Goal: Transaction & Acquisition: Purchase product/service

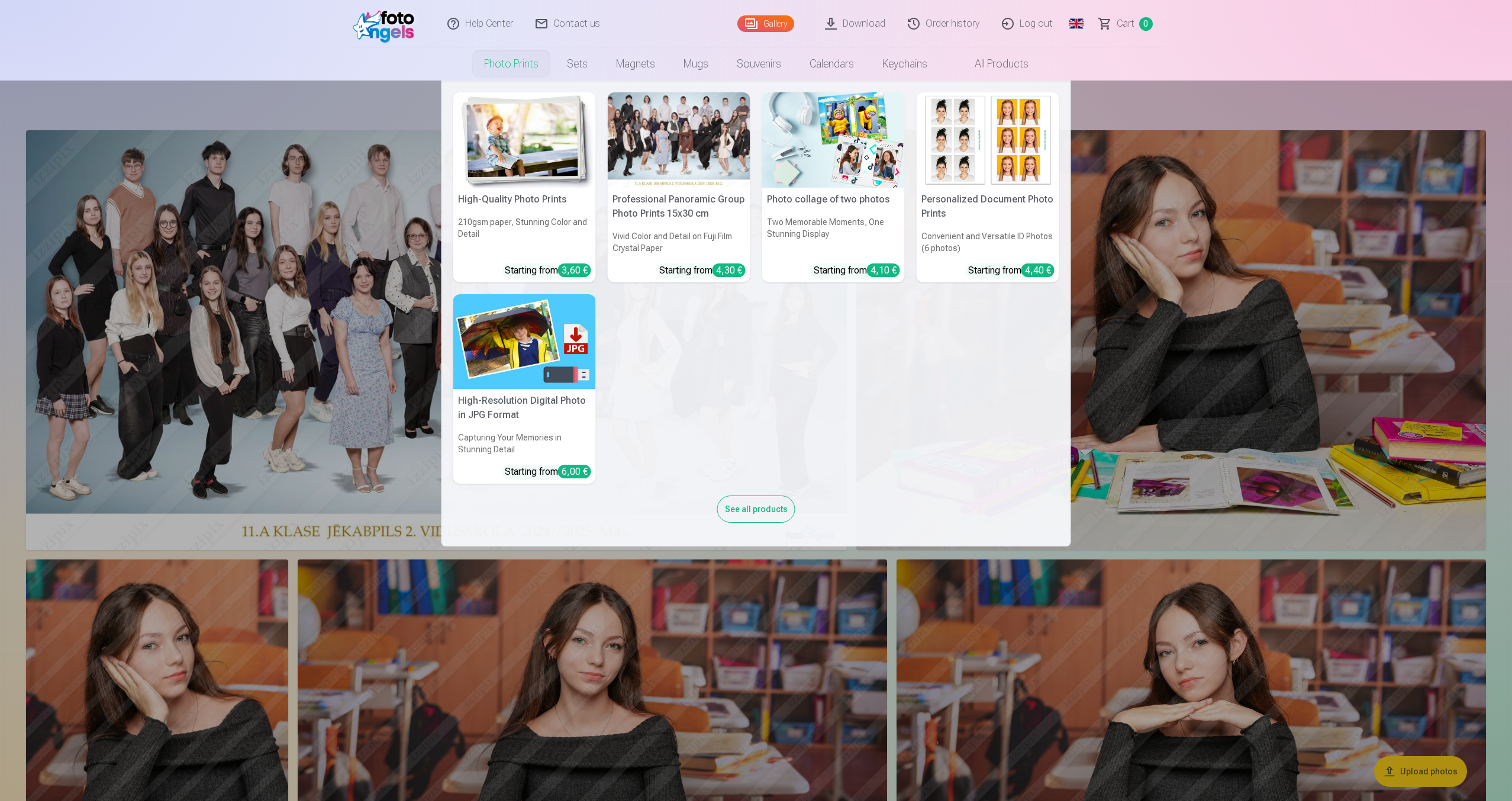
click at [533, 158] on img at bounding box center [525, 140] width 143 height 96
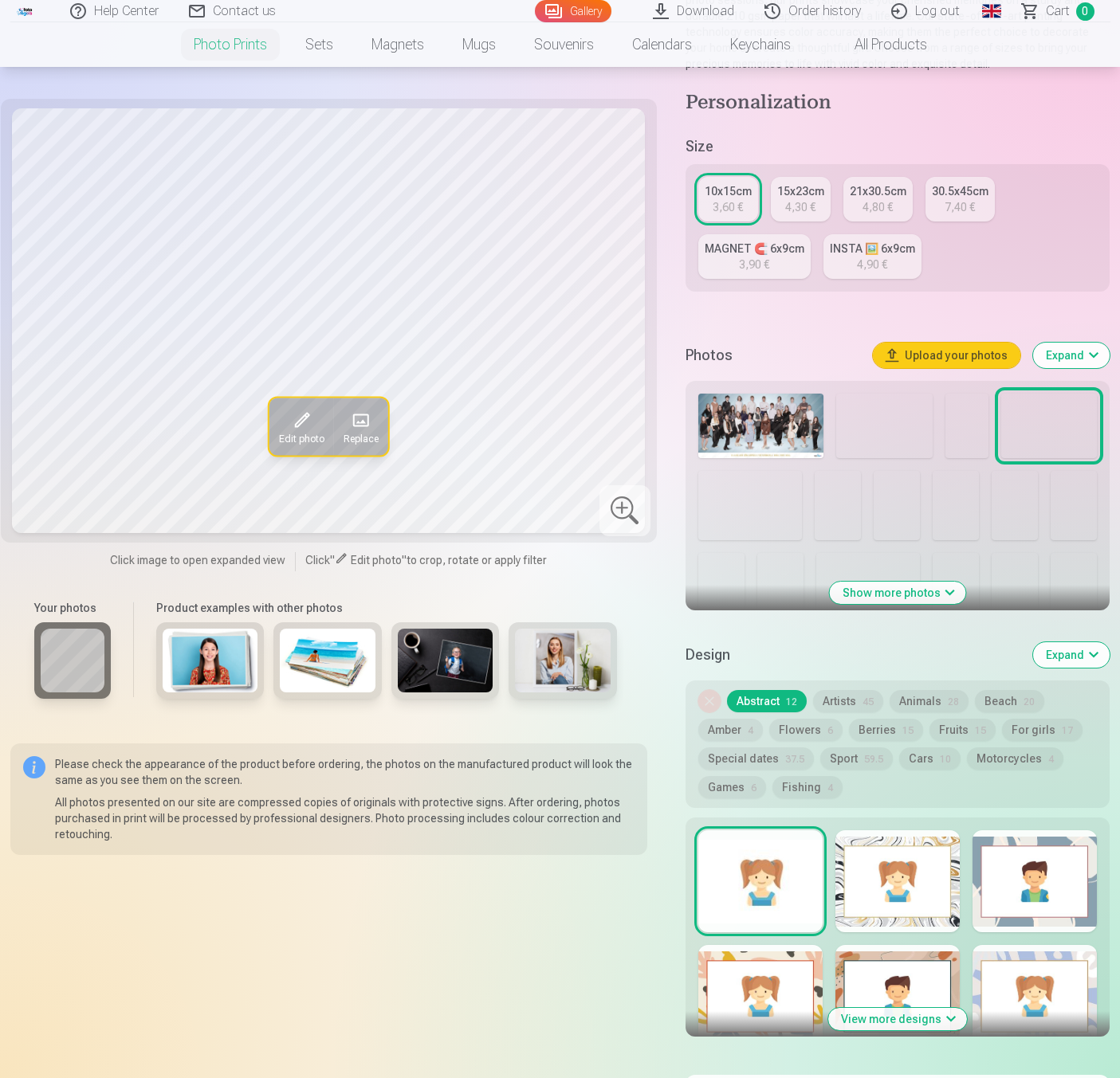
scroll to position [306, 0]
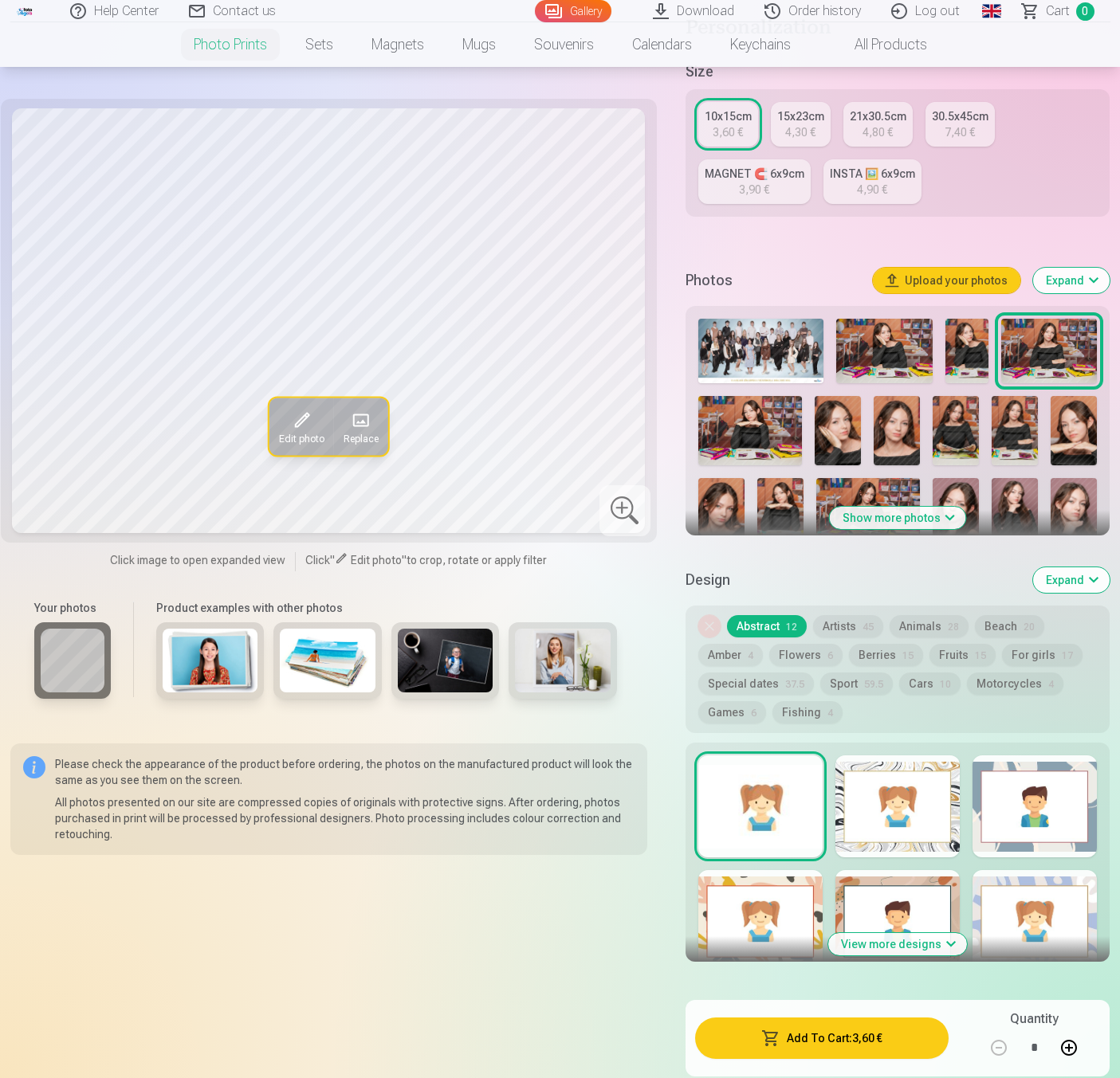
click at [857, 826] on div at bounding box center [897, 807] width 124 height 102
